Goal: Transaction & Acquisition: Download file/media

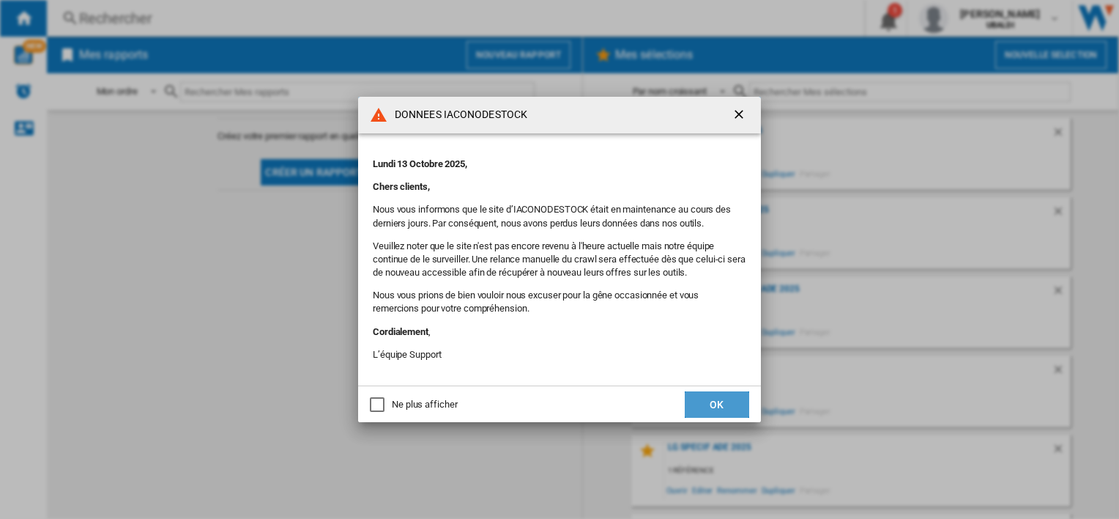
click at [706, 398] on button "OK" at bounding box center [717, 404] width 64 height 26
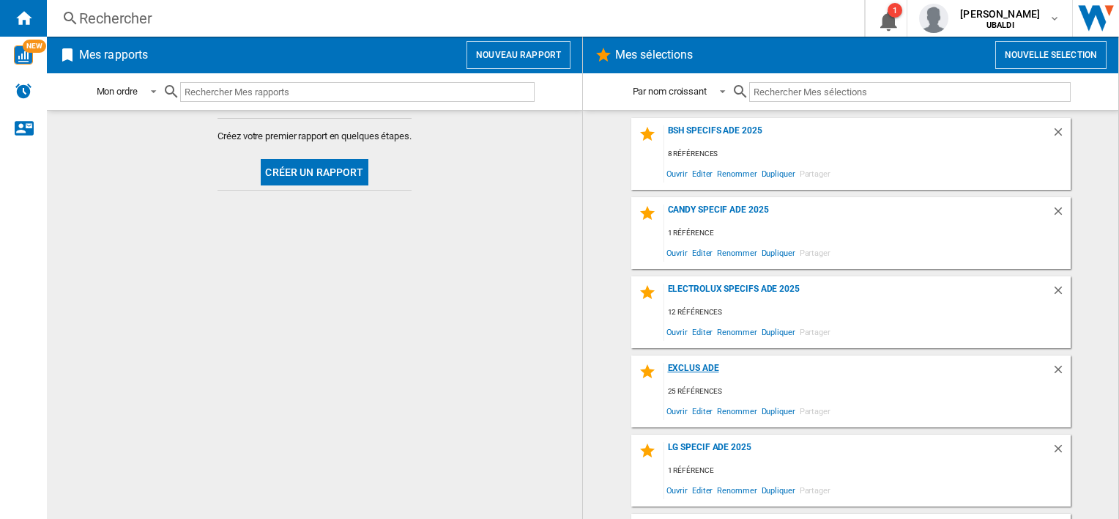
click at [686, 379] on div "EXCLUS ADE" at bounding box center [858, 373] width 388 height 20
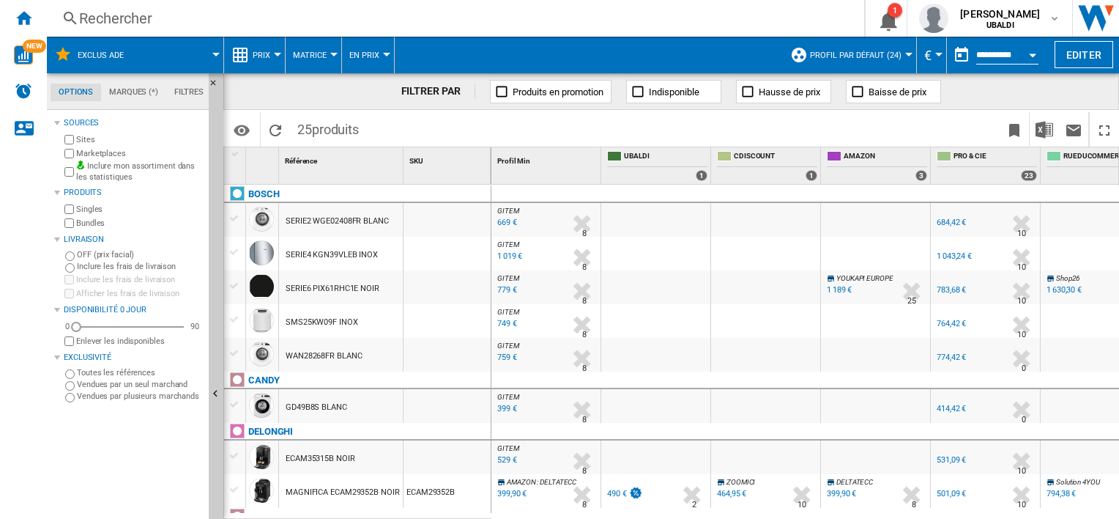
click at [906, 51] on md-menu "Profil par défaut (24) Profil par défaut (24) "Exclus ADE" (25) benchmark BSH D…" at bounding box center [850, 55] width 134 height 37
click at [906, 56] on md-menu "Profil par défaut (24) Profil par défaut (24) "Exclus ADE" (25) benchmark BSH D…" at bounding box center [850, 55] width 134 height 37
click at [833, 56] on span "Profil par défaut (24)" at bounding box center [856, 56] width 92 height 10
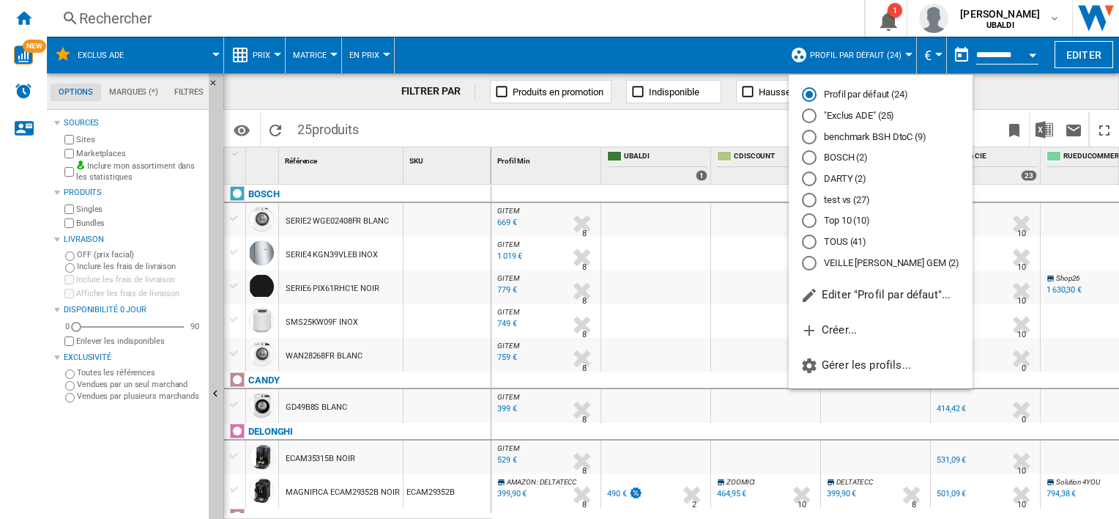
click at [836, 112] on md-radio-button ""Exclus ADE" (25)" at bounding box center [880, 116] width 157 height 14
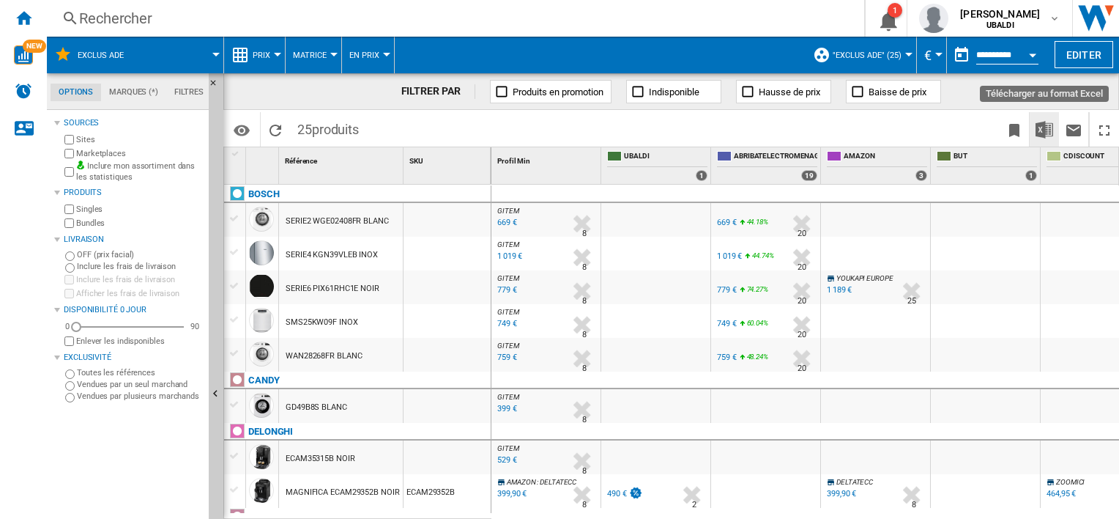
click at [1043, 127] on img "Télécharger au format Excel" at bounding box center [1045, 130] width 18 height 18
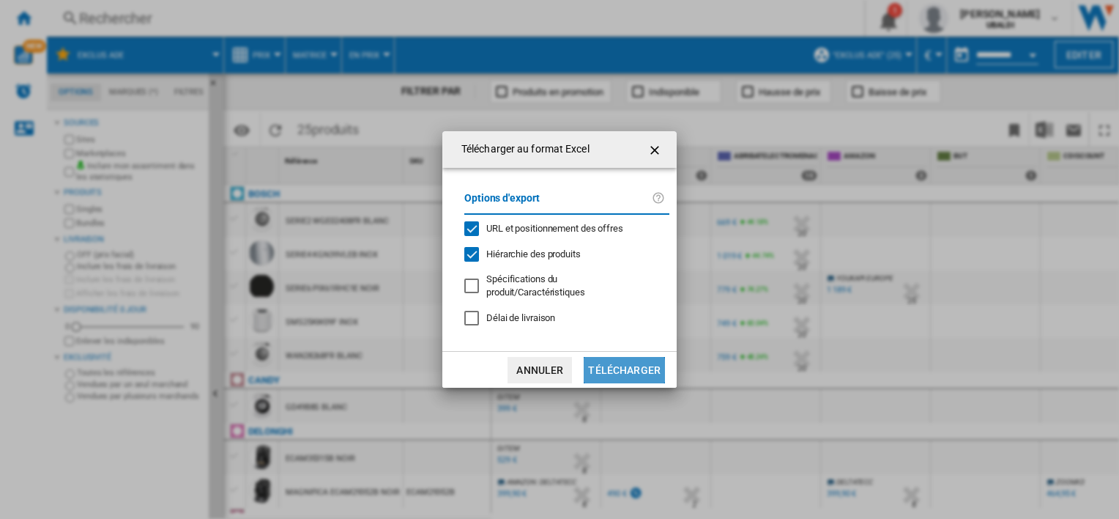
click at [601, 371] on button "Télécharger" at bounding box center [624, 370] width 81 height 26
